Goal: Task Accomplishment & Management: Manage account settings

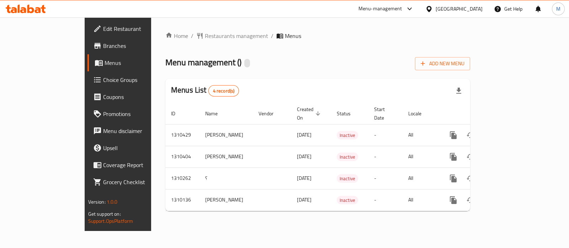
click at [103, 48] on span "Branches" at bounding box center [138, 46] width 71 height 9
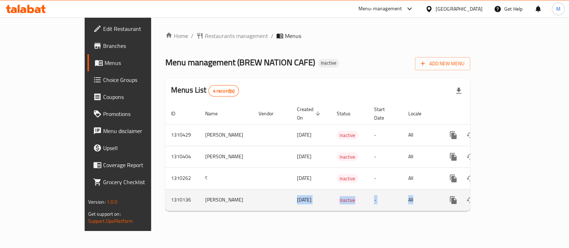
drag, startPoint x: 231, startPoint y: 195, endPoint x: 440, endPoint y: 188, distance: 209.9
click at [440, 189] on tr "1310136 [PERSON_NAME] [DATE] Inactive - All" at bounding box center [341, 200] width 353 height 22
click at [165, 193] on td "1310136" at bounding box center [182, 200] width 34 height 22
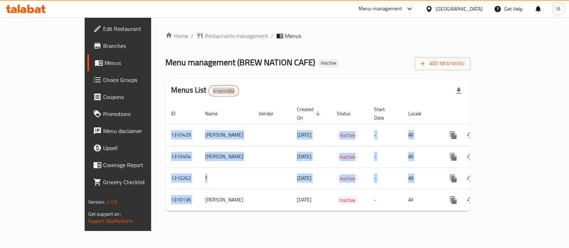
drag, startPoint x: 124, startPoint y: 193, endPoint x: 183, endPoint y: 86, distance: 121.9
click at [183, 86] on div "Menus List 4 record(s) ID Name Vendor Created On sorted descending Status Start…" at bounding box center [317, 145] width 305 height 133
click at [250, 76] on div "Home / Restaurants management / Menus Menu management ( BREW NATION CAFE ) Inac…" at bounding box center [317, 125] width 305 height 186
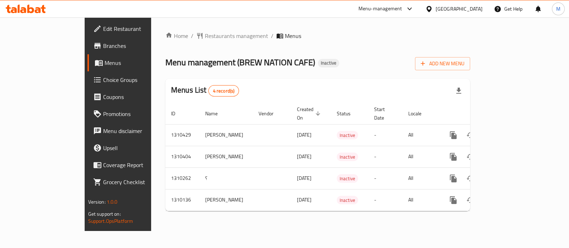
click at [171, 91] on h2 "Menus List 4 record(s)" at bounding box center [205, 91] width 68 height 12
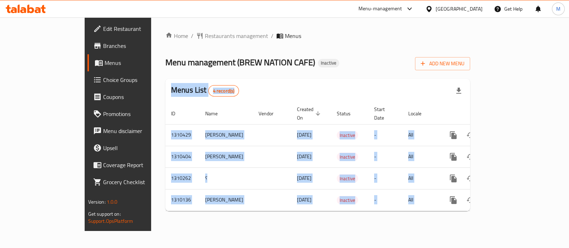
drag, startPoint x: 119, startPoint y: 91, endPoint x: 506, endPoint y: 211, distance: 405.0
click at [484, 211] on div "Home / Restaurants management / Menus Menu management ( BREW NATION CAFE ) Inac…" at bounding box center [317, 124] width 333 height 214
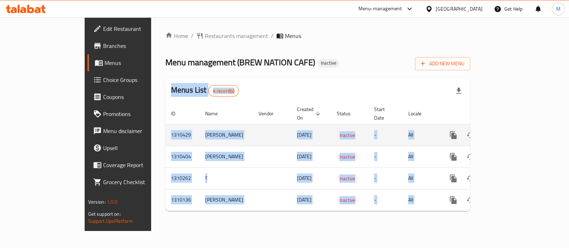
click at [396, 128] on td "-" at bounding box center [385, 135] width 34 height 22
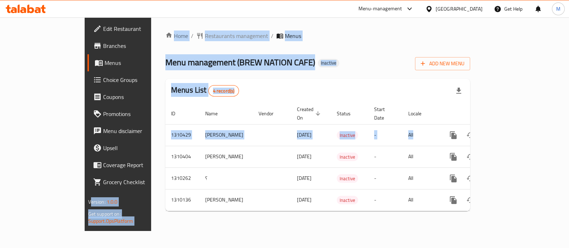
drag, startPoint x: 447, startPoint y: 129, endPoint x: 116, endPoint y: 63, distance: 337.5
click at [95, 68] on div "Edit Restaurant Branches Menus Choice Groups Coupons Promotions Menu disclaimer…" at bounding box center [285, 124] width 400 height 214
click at [347, 49] on div "Home / Restaurants management / Menus Menu management ( BREW NATION CAFE ) Inac…" at bounding box center [317, 125] width 305 height 186
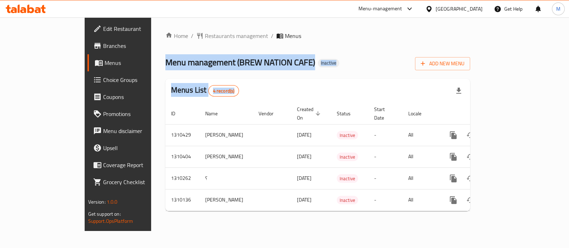
drag, startPoint x: 103, startPoint y: 60, endPoint x: 446, endPoint y: 221, distance: 379.0
click at [446, 221] on div "Home / Restaurants management / Menus Menu management ( BREW NATION CAFE ) Inac…" at bounding box center [317, 124] width 333 height 214
click at [320, 54] on div "Home / Restaurants management / Menus Menu management ( BREW NATION CAFE ) Inac…" at bounding box center [317, 125] width 305 height 186
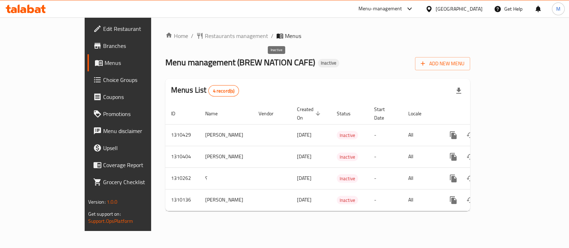
click at [318, 64] on span "Inactive" at bounding box center [328, 63] width 21 height 6
drag, startPoint x: 285, startPoint y: 63, endPoint x: 101, endPoint y: 105, distance: 189.6
click at [151, 105] on div "Home / Restaurants management / Menus Menu management ( BREW NATION CAFE ) Inac…" at bounding box center [317, 124] width 333 height 214
click at [165, 64] on span "Menu management ( BREW NATION CAFE )" at bounding box center [240, 62] width 150 height 16
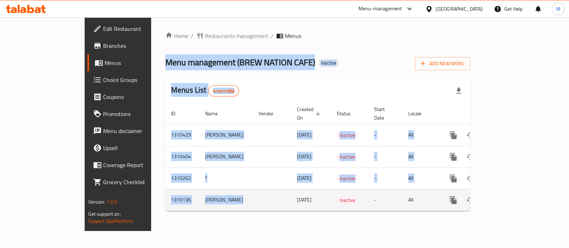
drag, startPoint x: 120, startPoint y: 64, endPoint x: 204, endPoint y: 196, distance: 156.1
click at [188, 200] on div "Home / Restaurants management / Menus Menu management ( BREW NATION CAFE ) Inac…" at bounding box center [317, 125] width 305 height 186
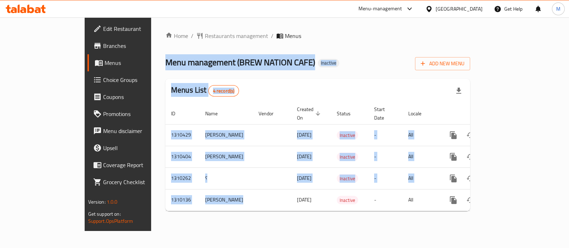
click at [279, 221] on div "Home / Restaurants management / Menus Menu management ( BREW NATION CAFE ) Inac…" at bounding box center [317, 124] width 333 height 214
